Goal: Communication & Community: Participate in discussion

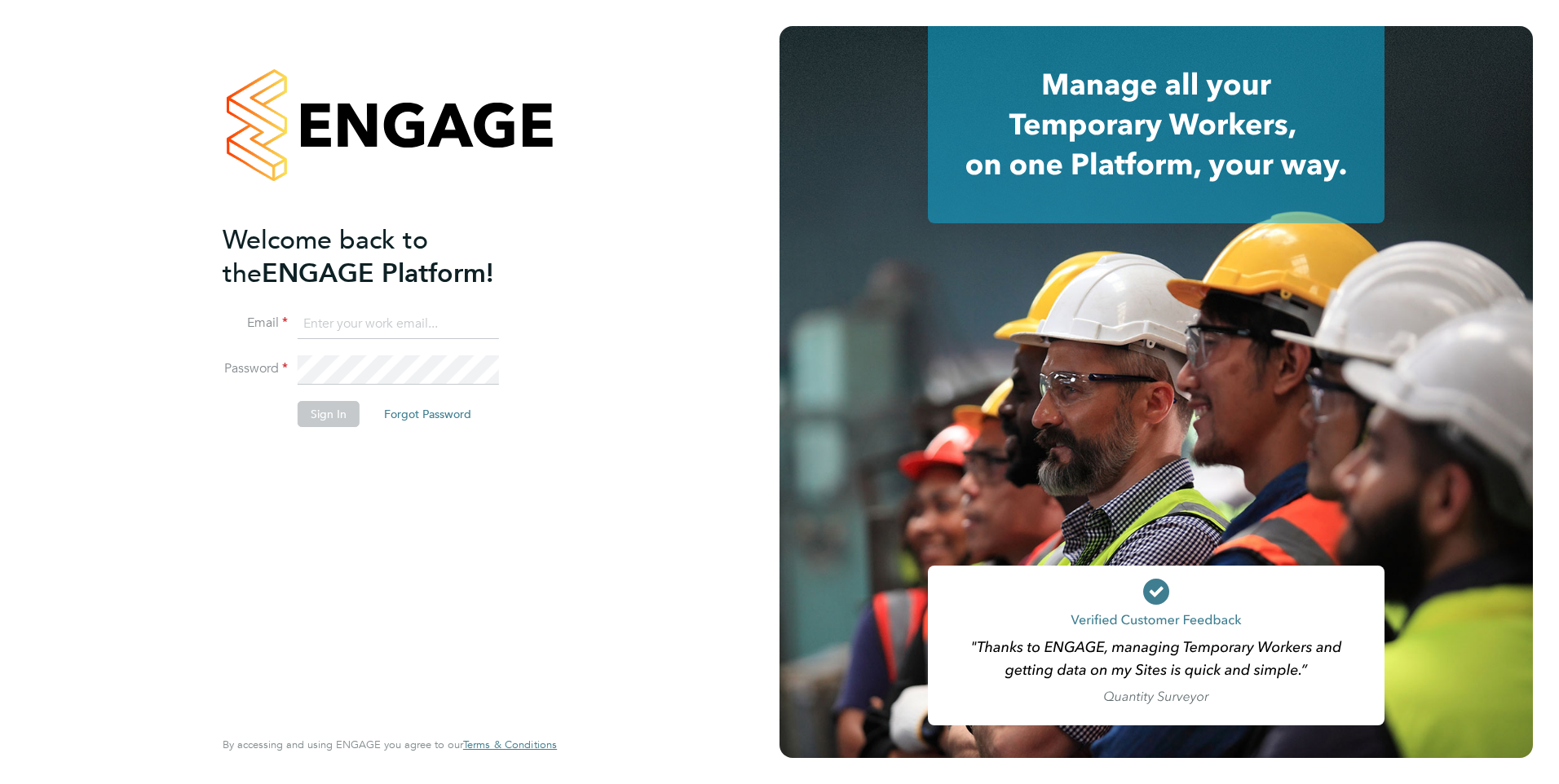
type input "chris.roper@ncclondon.ac.uk"
click at [317, 414] on button "Sign In" at bounding box center [329, 415] width 62 height 26
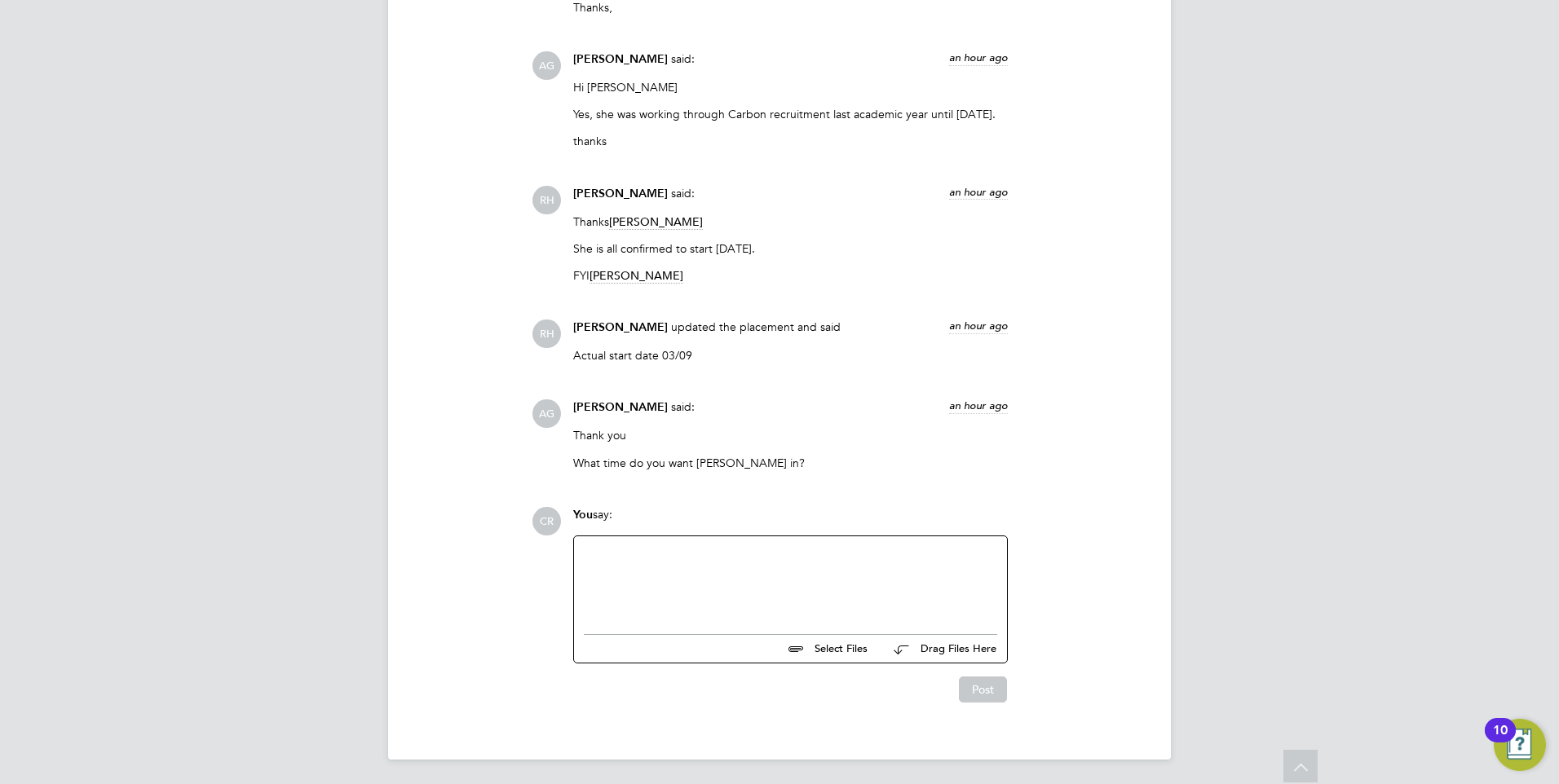
scroll to position [2020, 0]
click at [623, 563] on div at bounding box center [791, 580] width 414 height 70
click at [974, 697] on button "Post" at bounding box center [983, 690] width 48 height 26
